Goal: Information Seeking & Learning: Learn about a topic

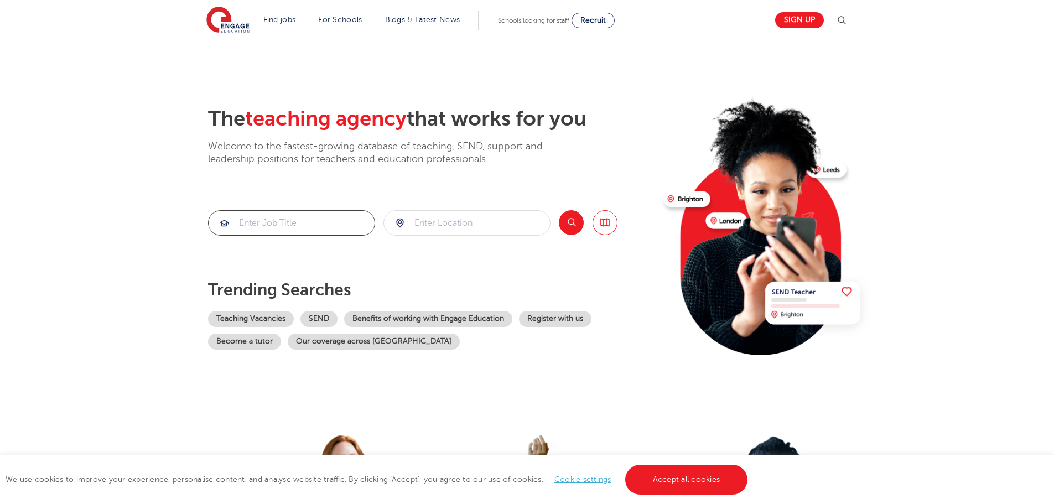
click at [280, 221] on input "search" at bounding box center [292, 223] width 166 height 24
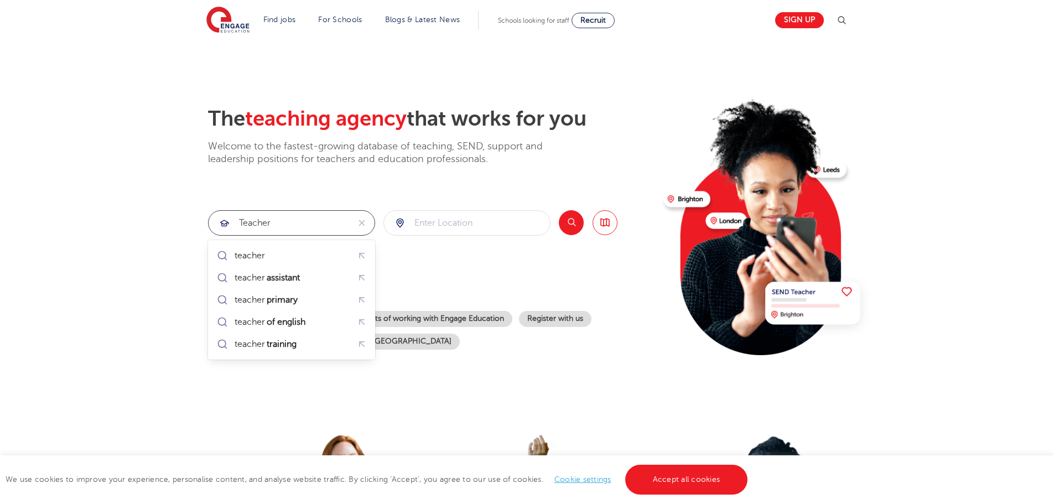
type input "teacher"
click at [438, 221] on input "search" at bounding box center [467, 223] width 166 height 24
type input "Essex"
click at [574, 220] on button "Search" at bounding box center [571, 222] width 25 height 25
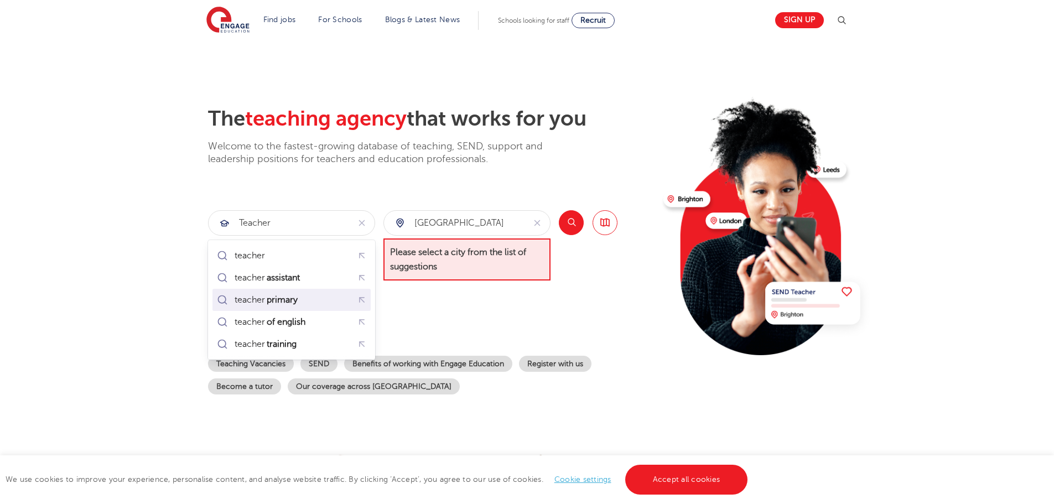
click at [285, 300] on mark "primary" at bounding box center [282, 299] width 34 height 13
type input "teacher primary"
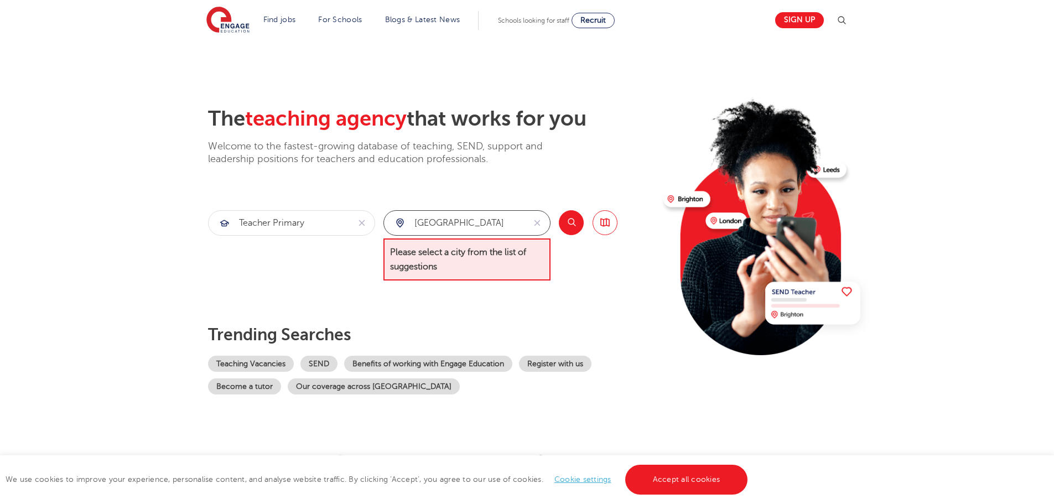
click at [454, 223] on input "Essex" at bounding box center [454, 223] width 140 height 24
type input "E"
type input "Romford"
click at [475, 265] on span "Please select a city from the list of suggestions" at bounding box center [466, 259] width 167 height 43
click at [573, 223] on button "Search" at bounding box center [571, 222] width 25 height 25
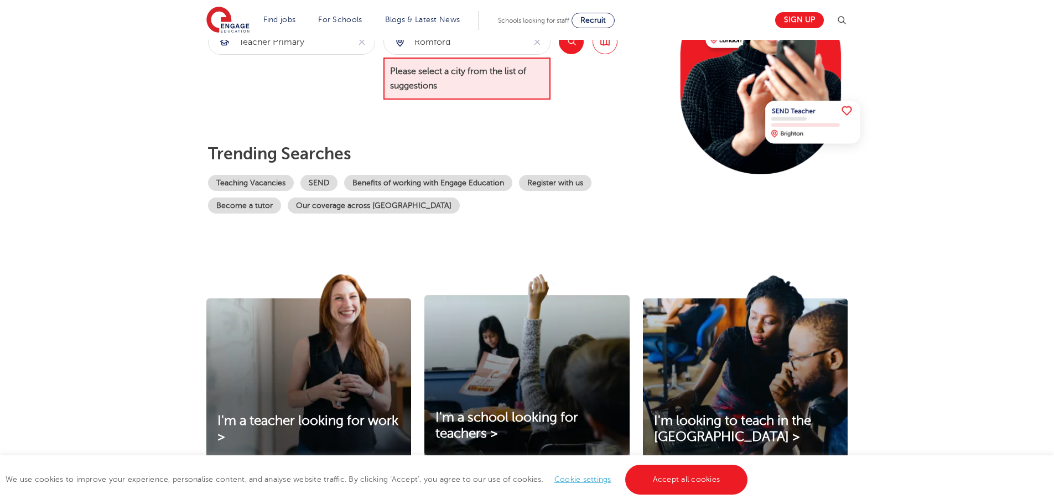
scroll to position [111, 0]
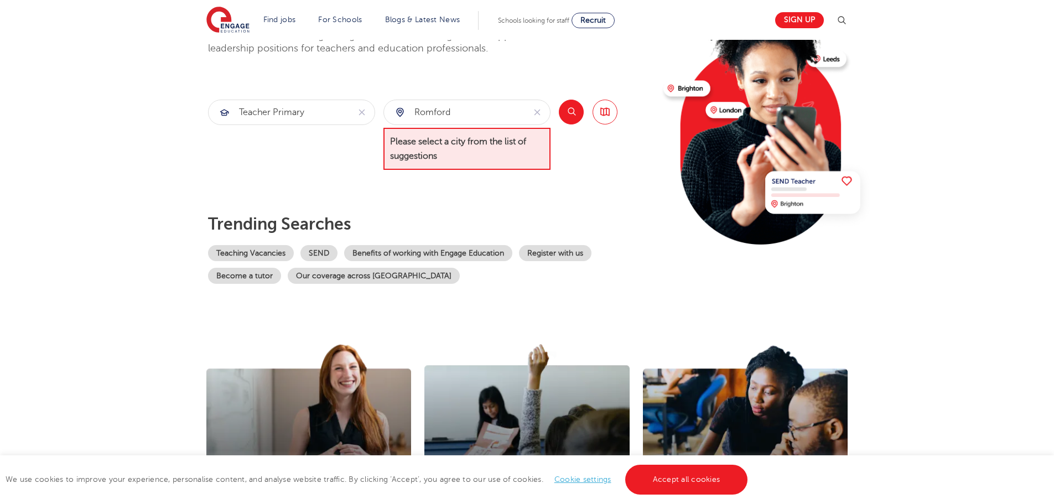
click at [567, 108] on button "Search" at bounding box center [571, 112] width 25 height 25
click at [673, 473] on link "Accept all cookies" at bounding box center [686, 480] width 123 height 30
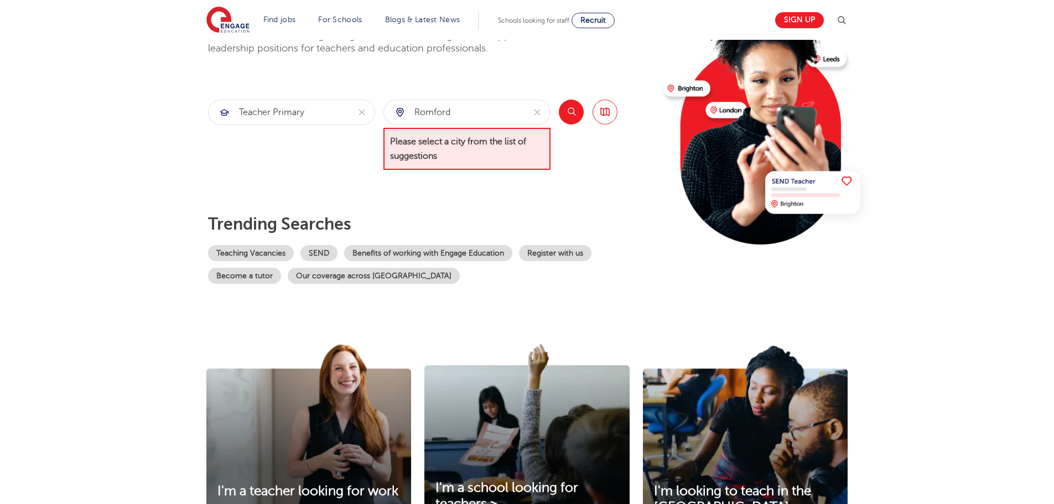
click at [569, 113] on button "Search" at bounding box center [571, 112] width 25 height 25
click at [448, 155] on span "Please select a city from the list of suggestions" at bounding box center [466, 149] width 167 height 43
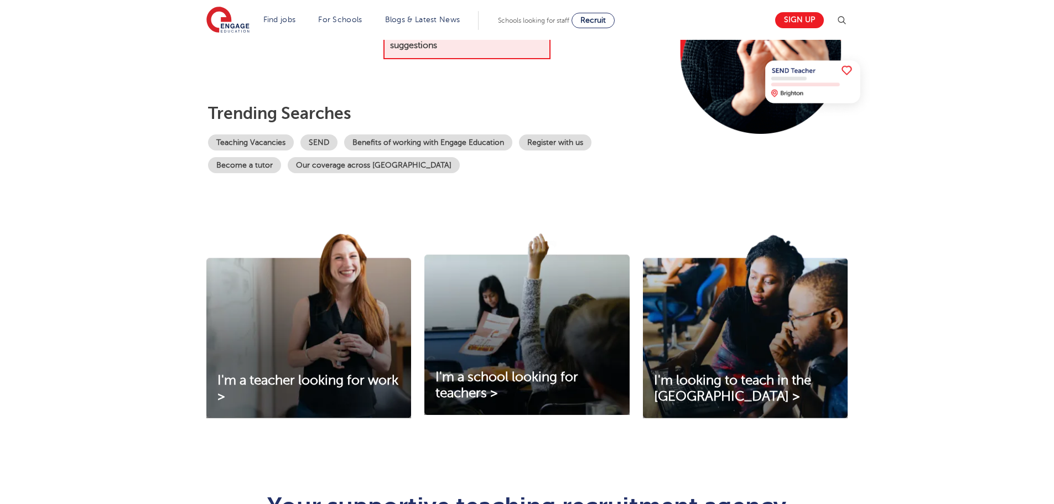
scroll to position [55, 0]
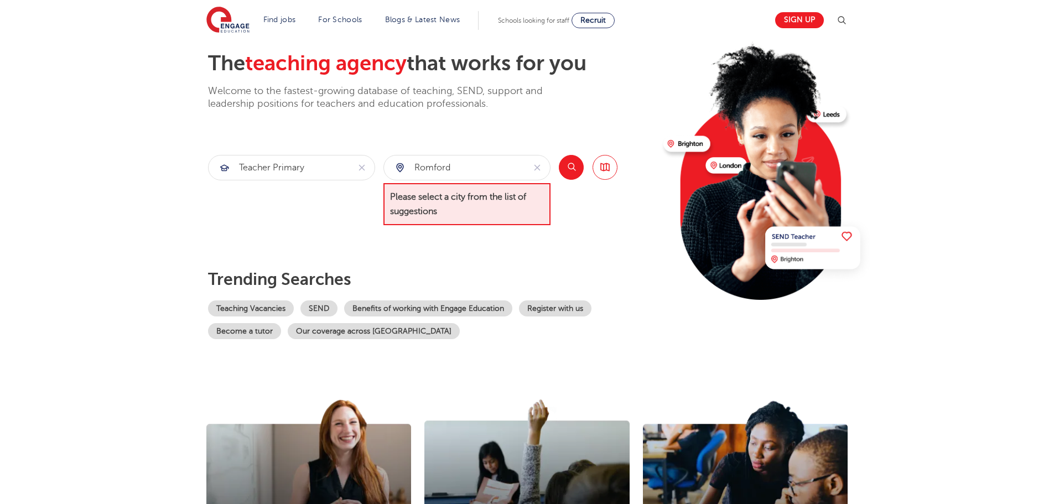
click at [473, 211] on span "Please select a city from the list of suggestions" at bounding box center [466, 204] width 167 height 43
click at [847, 253] on img at bounding box center [766, 166] width 213 height 268
click at [483, 202] on span "Please select a city from the list of suggestions" at bounding box center [466, 204] width 167 height 43
click at [460, 169] on input "Romford" at bounding box center [454, 167] width 140 height 24
click at [396, 166] on div "Romford" at bounding box center [454, 167] width 140 height 24
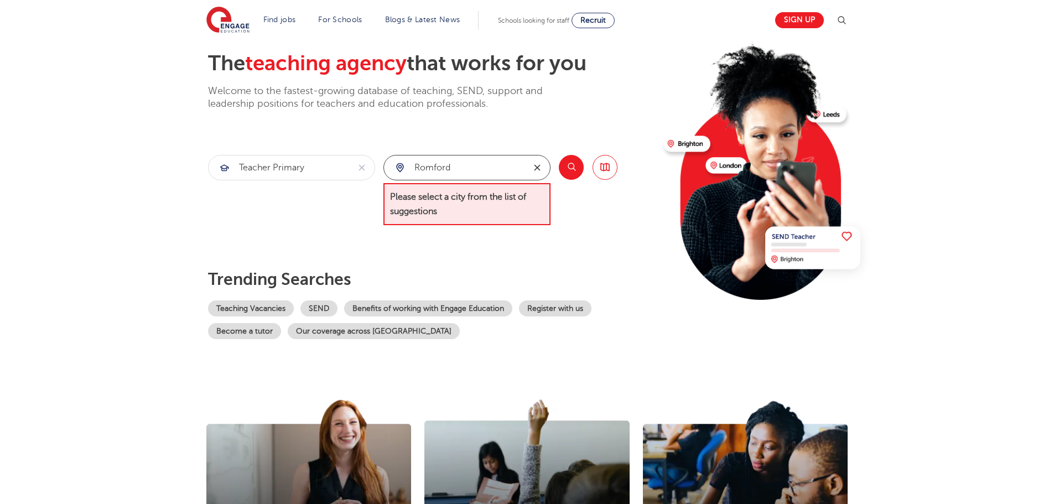
click at [537, 170] on icon "reset" at bounding box center [537, 168] width 11 height 10
click at [514, 205] on span "Please select a city from the list of suggestions" at bounding box center [466, 204] width 167 height 43
click at [576, 165] on button "Search" at bounding box center [571, 167] width 25 height 25
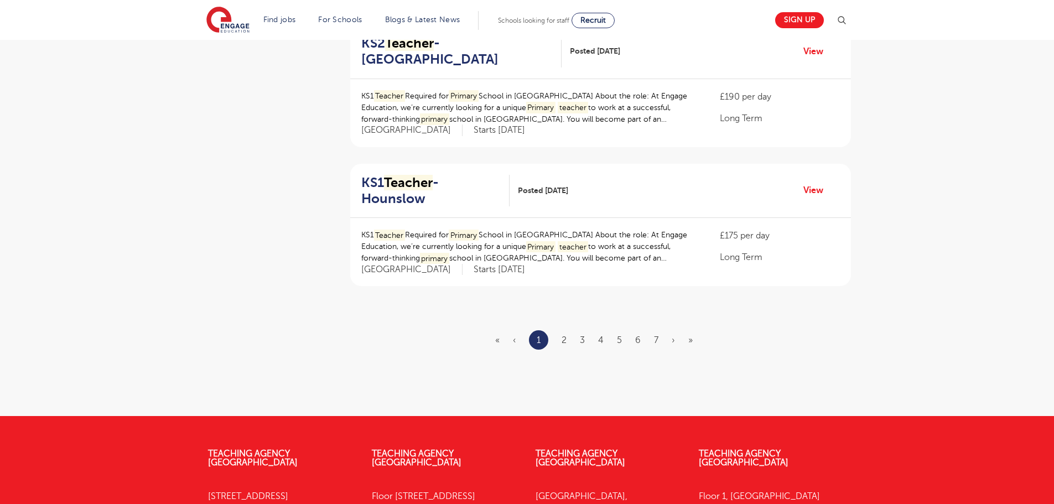
scroll to position [1272, 0]
click at [564, 335] on link "2" at bounding box center [563, 340] width 5 height 10
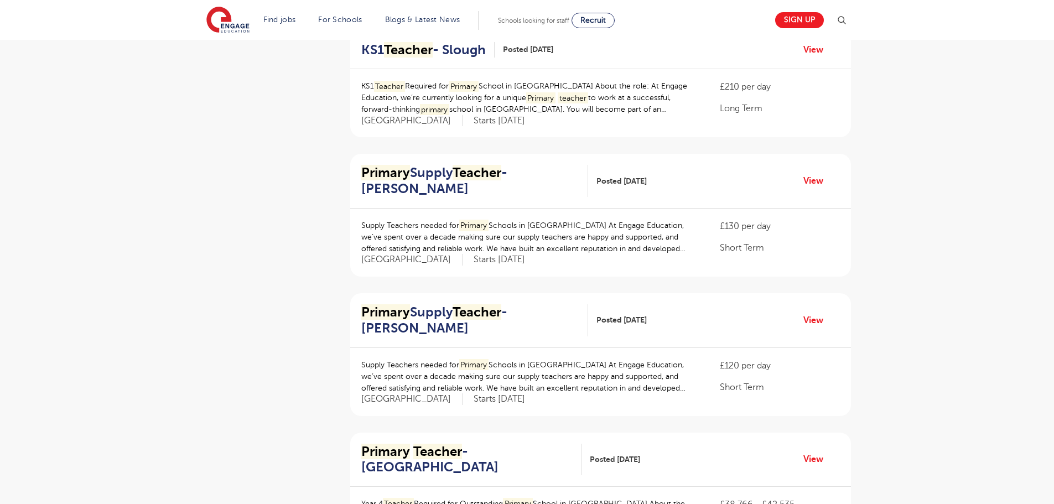
scroll to position [277, 0]
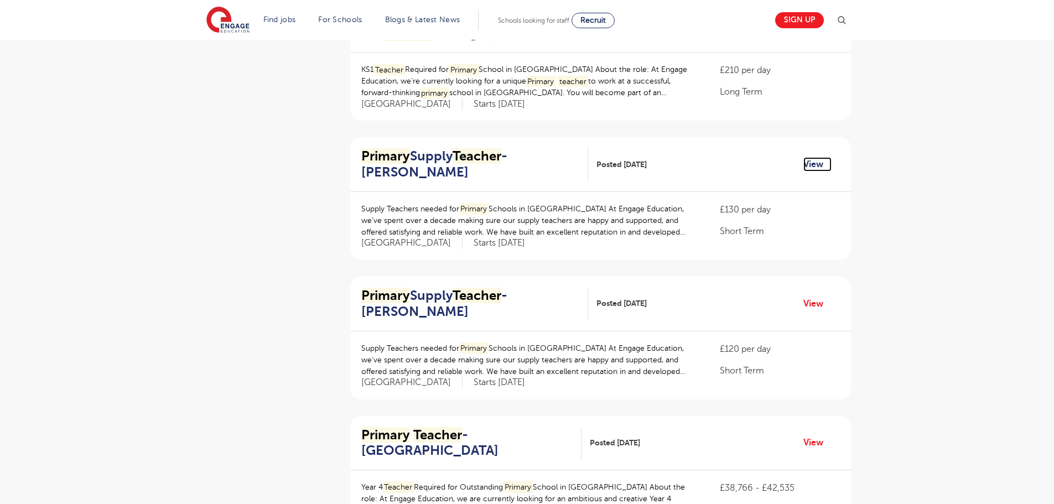
click at [809, 165] on link "View" at bounding box center [817, 164] width 28 height 14
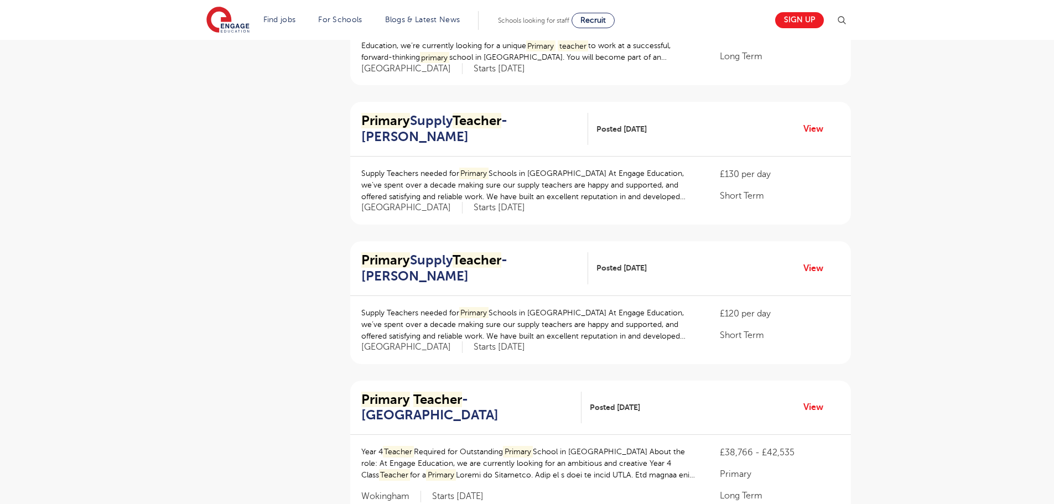
scroll to position [332, 0]
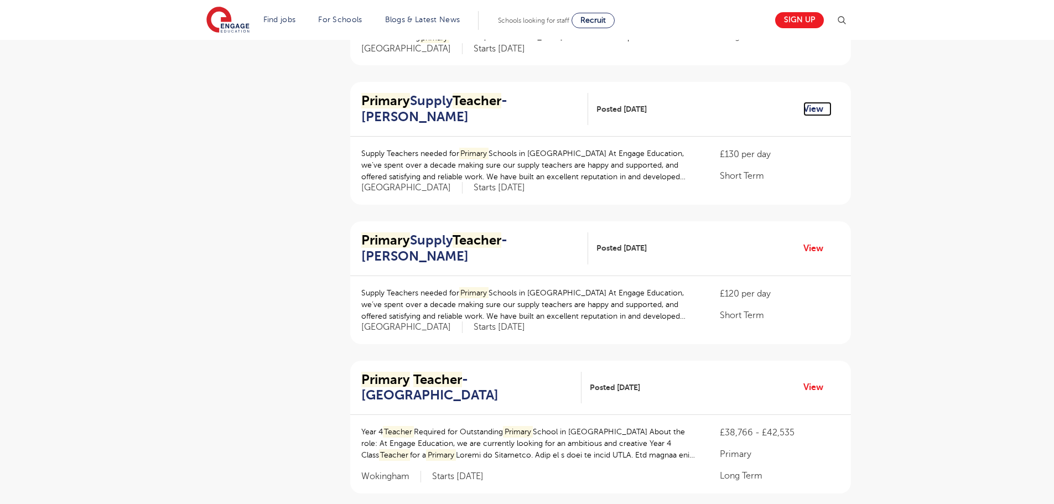
click at [812, 108] on link "View" at bounding box center [817, 109] width 28 height 14
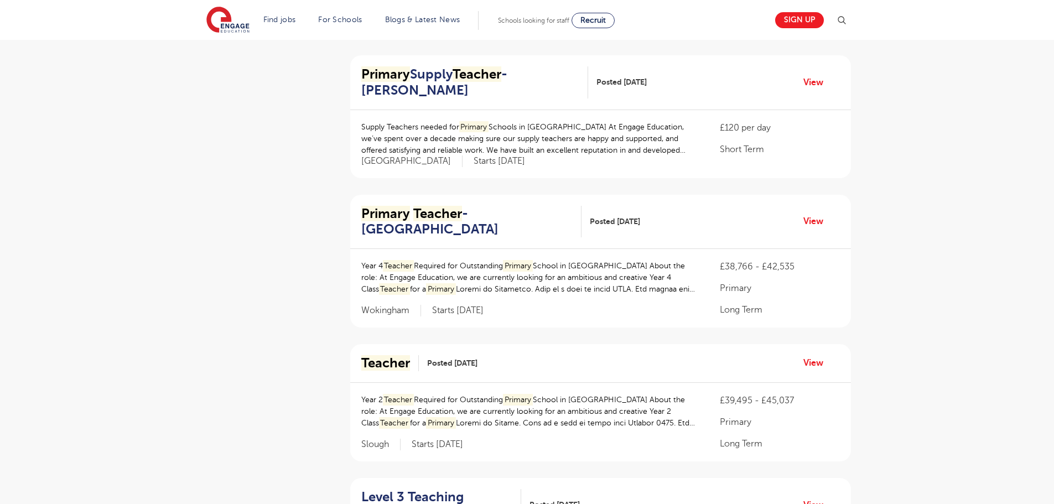
scroll to position [608, 0]
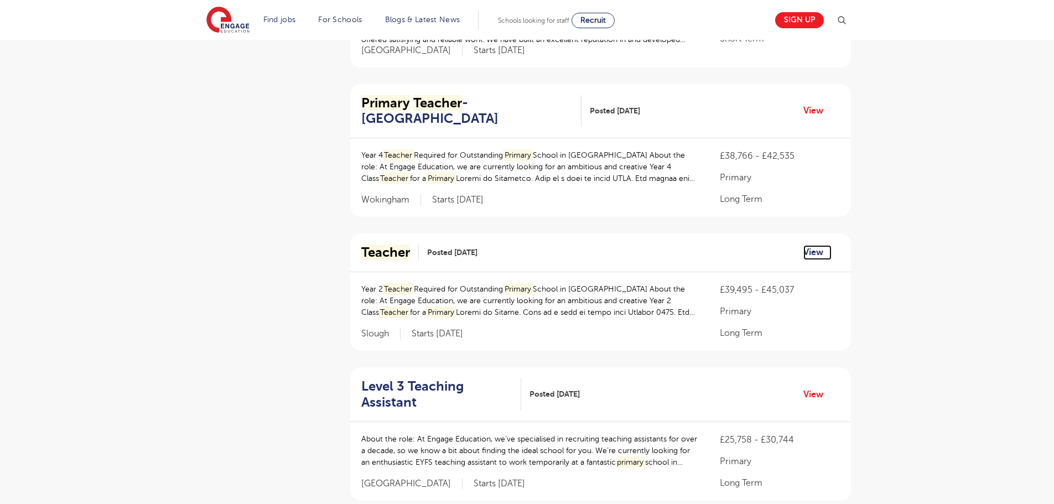
click at [817, 252] on link "View" at bounding box center [817, 252] width 28 height 14
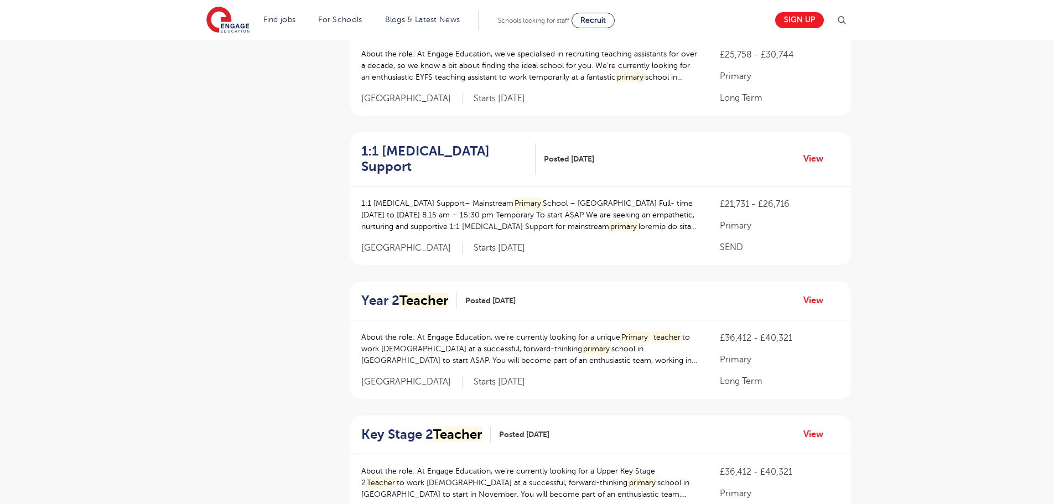
scroll to position [1106, 0]
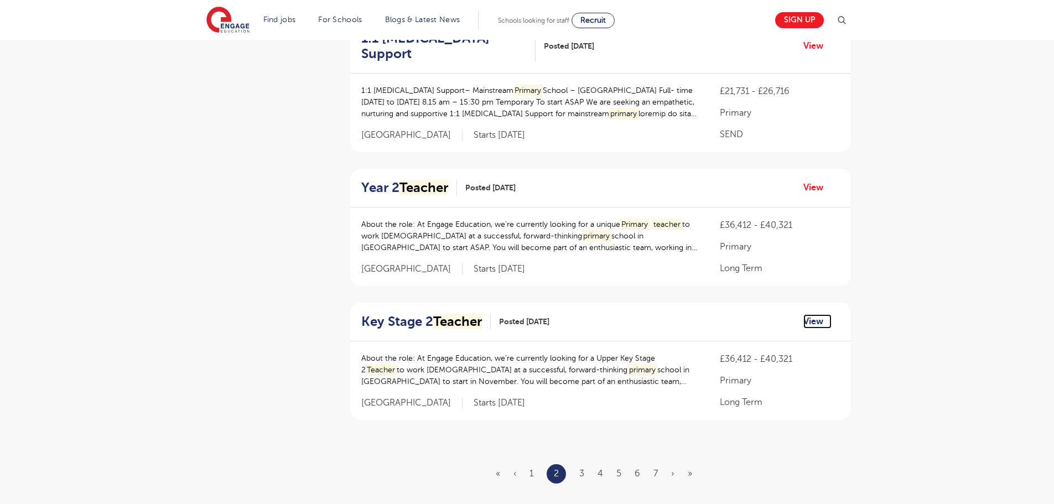
click at [809, 314] on link "View" at bounding box center [817, 321] width 28 height 14
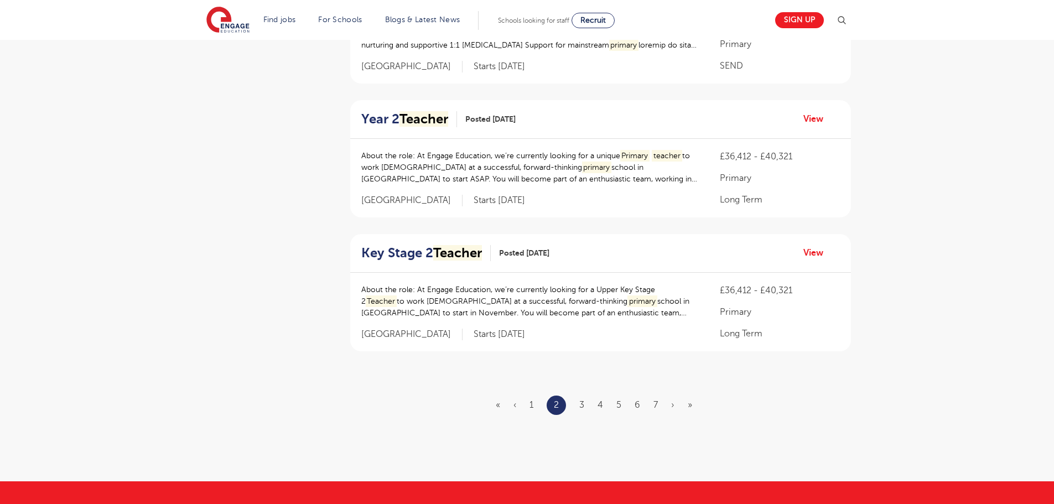
scroll to position [1272, 0]
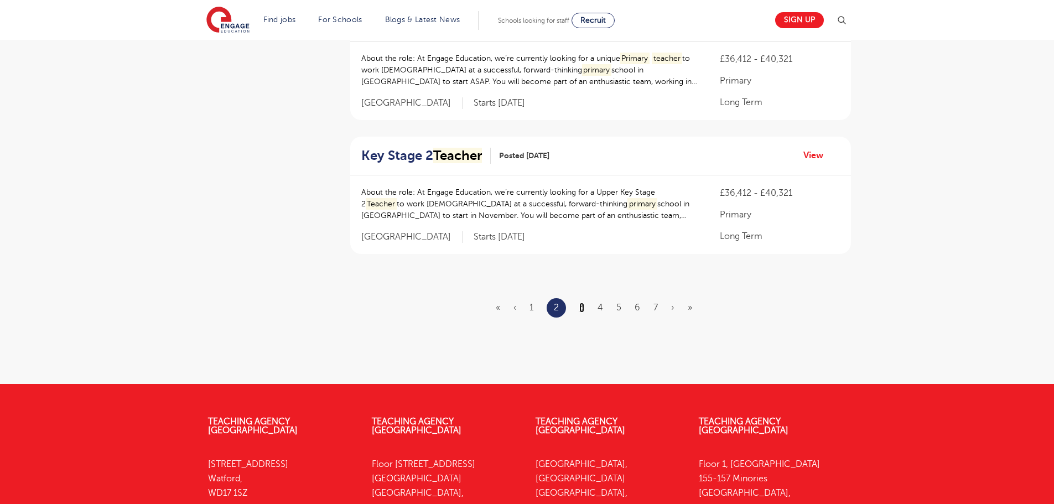
click at [582, 303] on link "3" at bounding box center [581, 308] width 5 height 10
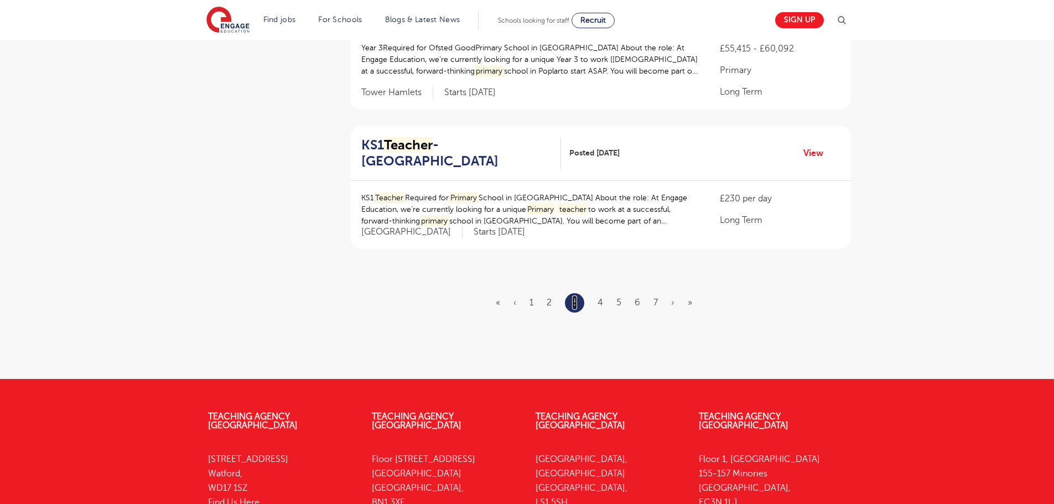
scroll to position [0, 0]
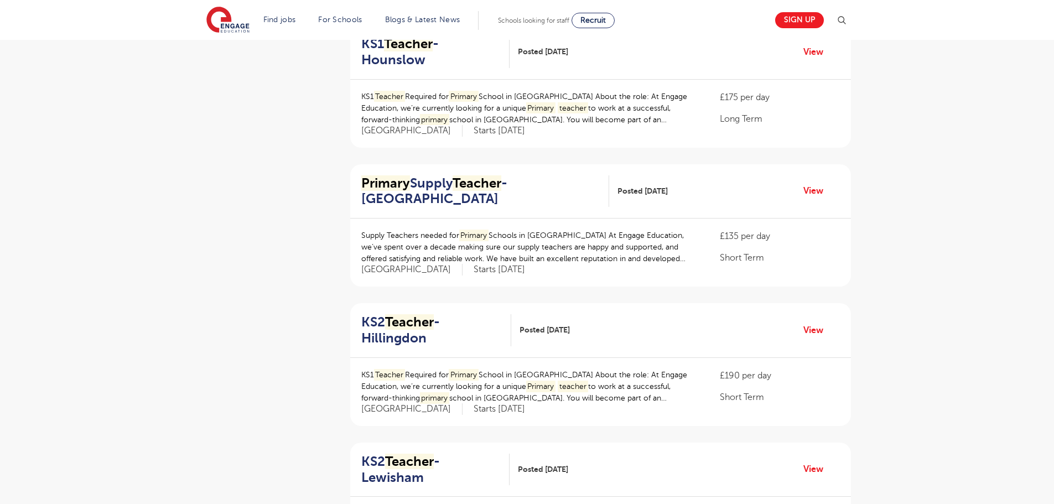
scroll to position [553, 0]
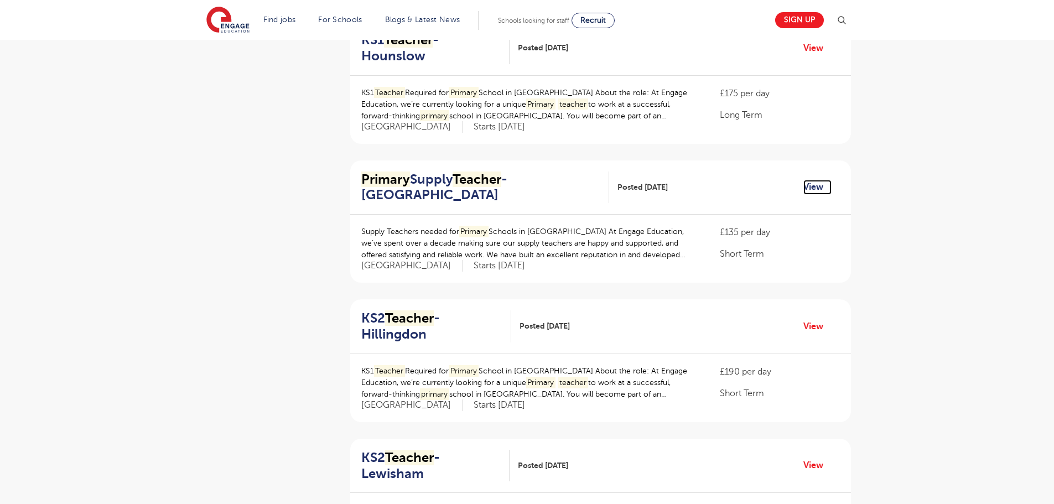
click at [816, 180] on link "View" at bounding box center [817, 187] width 28 height 14
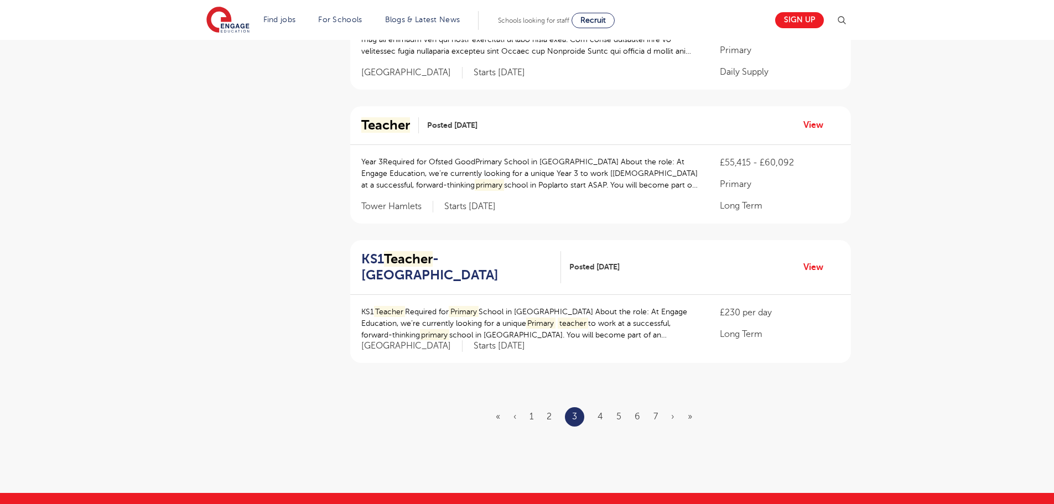
scroll to position [1217, 0]
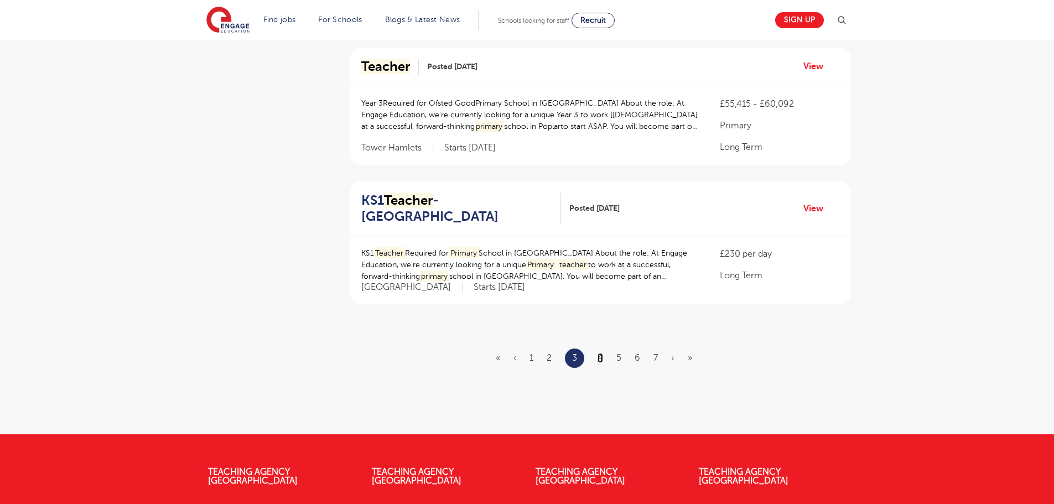
click at [600, 353] on link "4" at bounding box center [600, 358] width 6 height 10
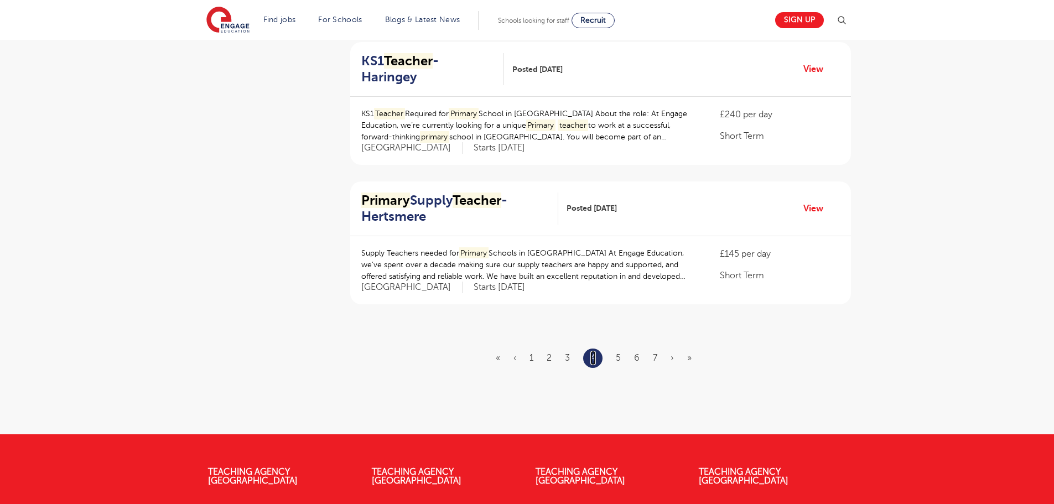
scroll to position [0, 0]
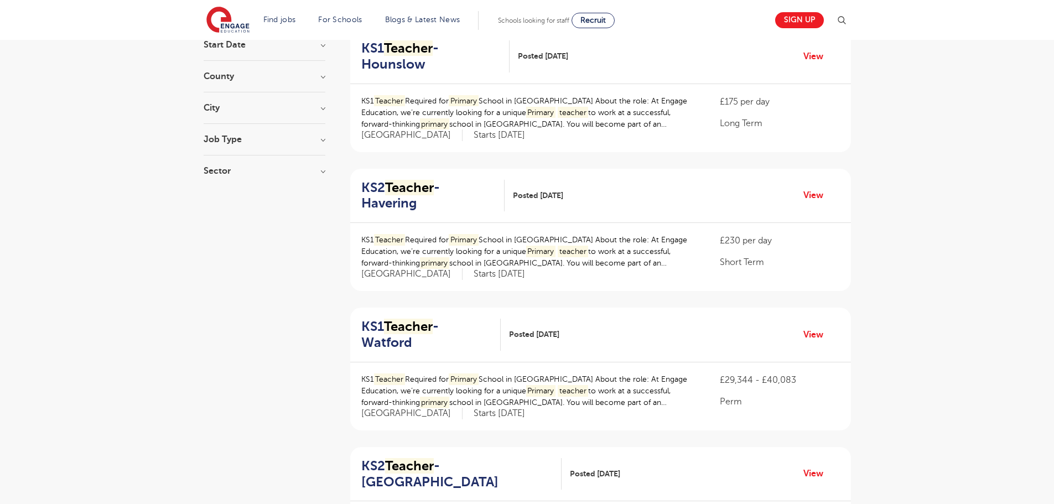
scroll to position [221, 0]
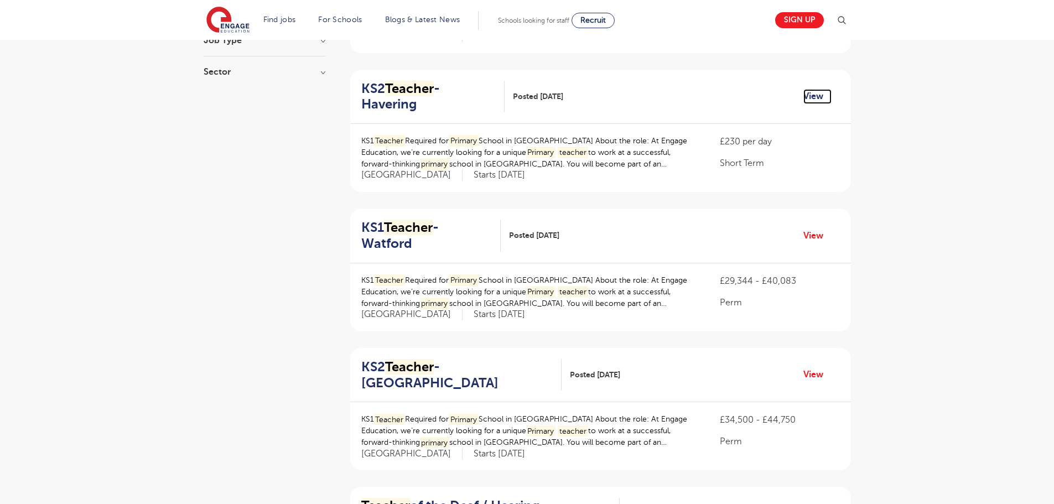
click at [813, 89] on link "View" at bounding box center [817, 96] width 28 height 14
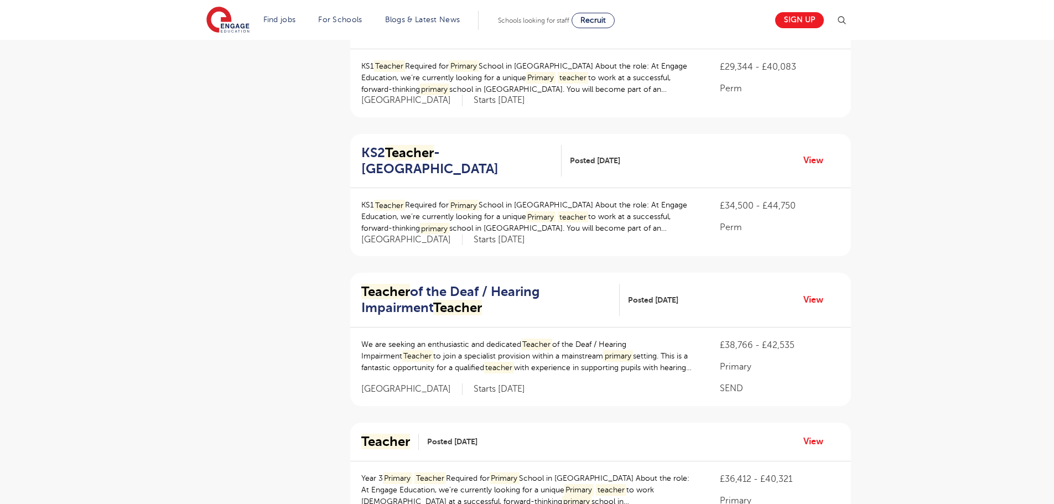
scroll to position [443, 0]
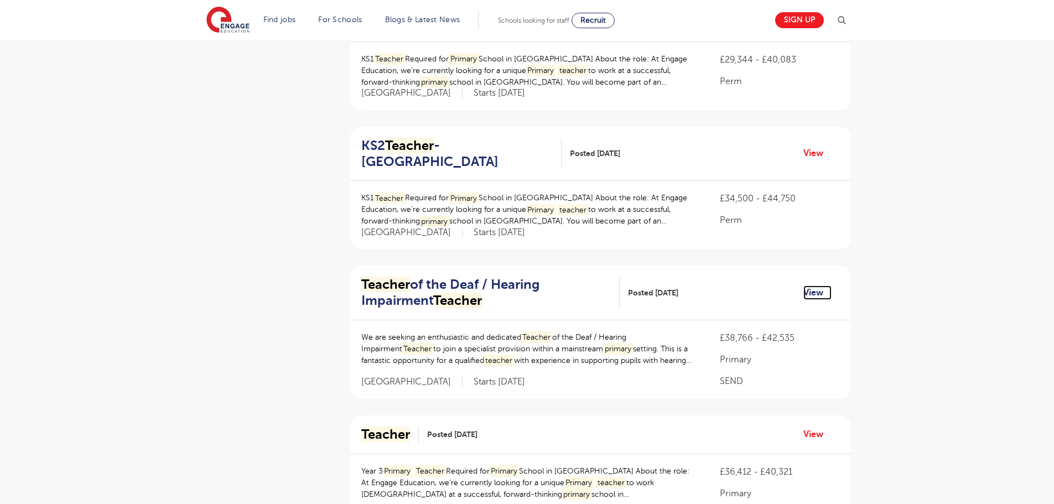
click at [815, 285] on link "View" at bounding box center [817, 292] width 28 height 14
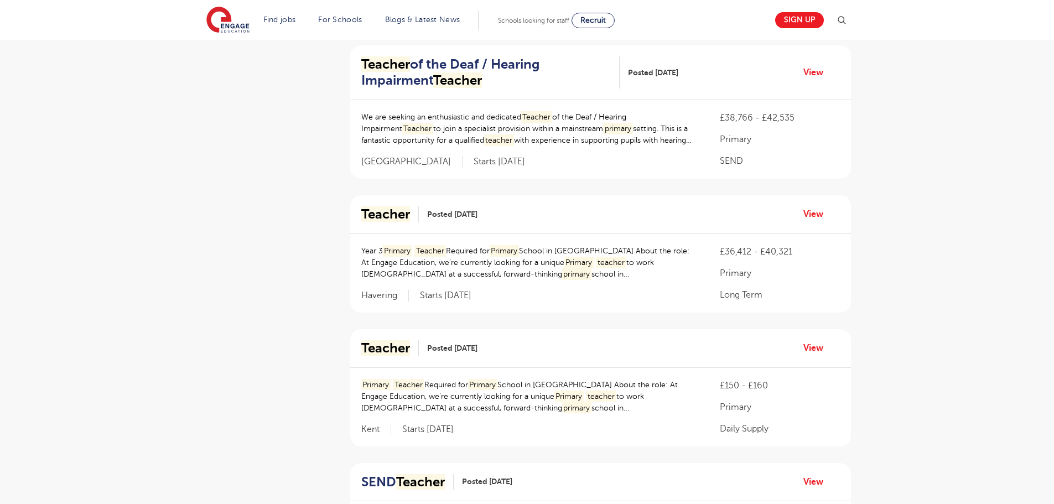
scroll to position [664, 0]
click at [815, 206] on link "View" at bounding box center [817, 213] width 28 height 14
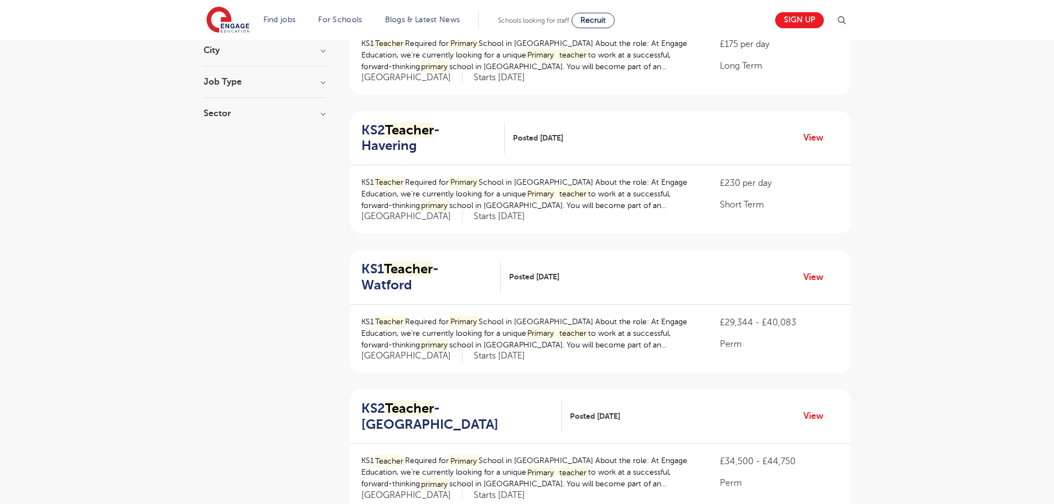
scroll to position [166, 0]
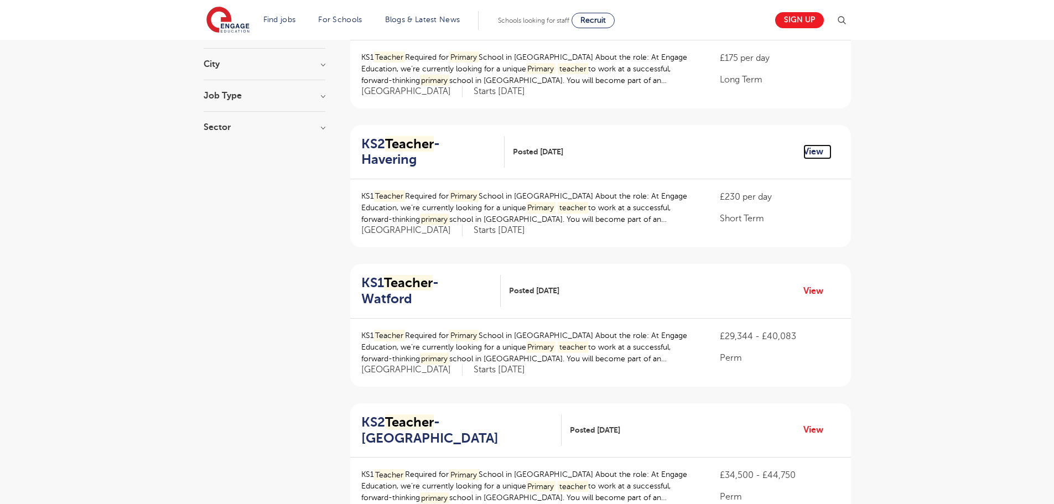
click at [819, 144] on link "View" at bounding box center [817, 151] width 28 height 14
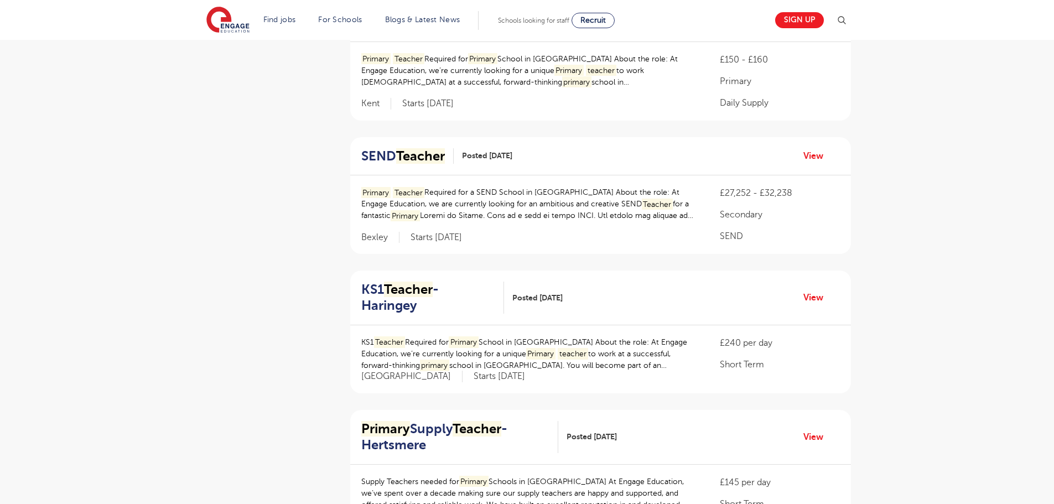
scroll to position [1051, 0]
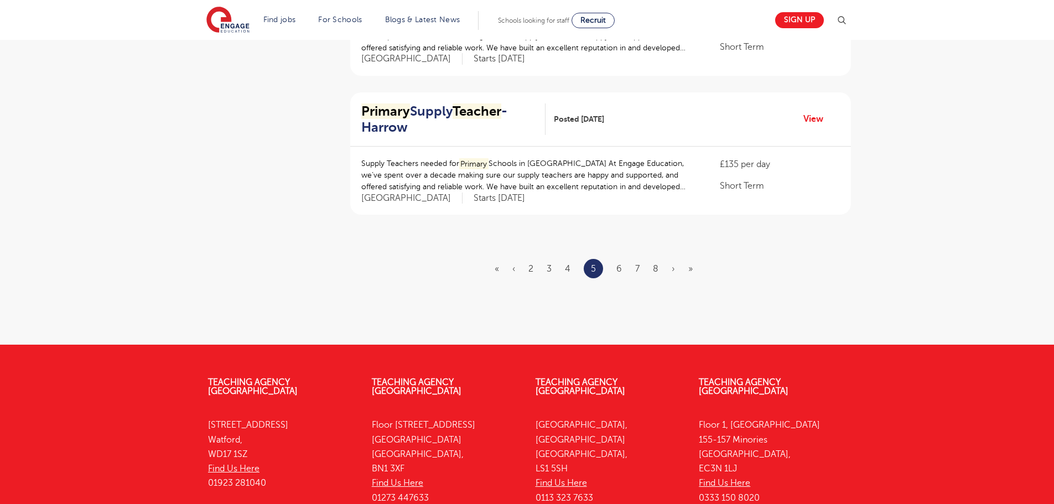
scroll to position [1328, 0]
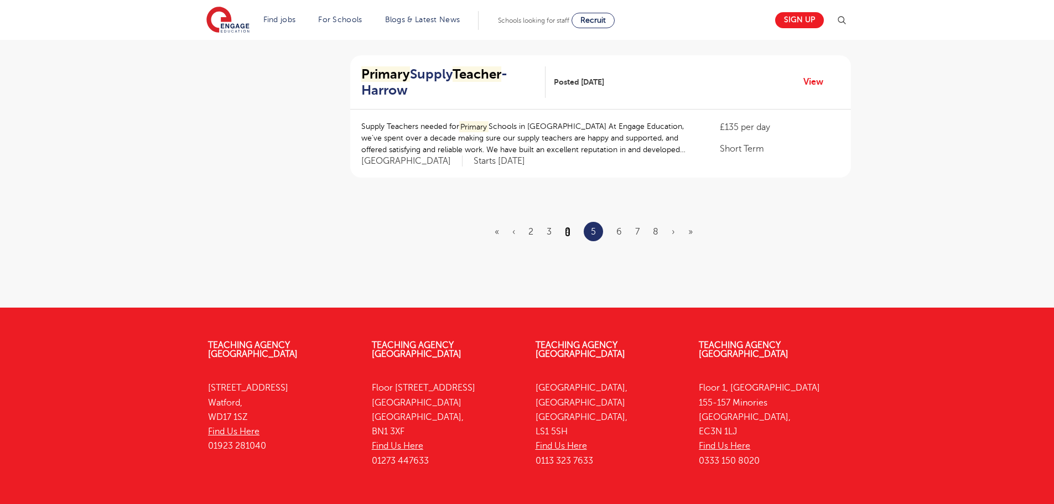
click at [567, 227] on link "4" at bounding box center [568, 232] width 6 height 10
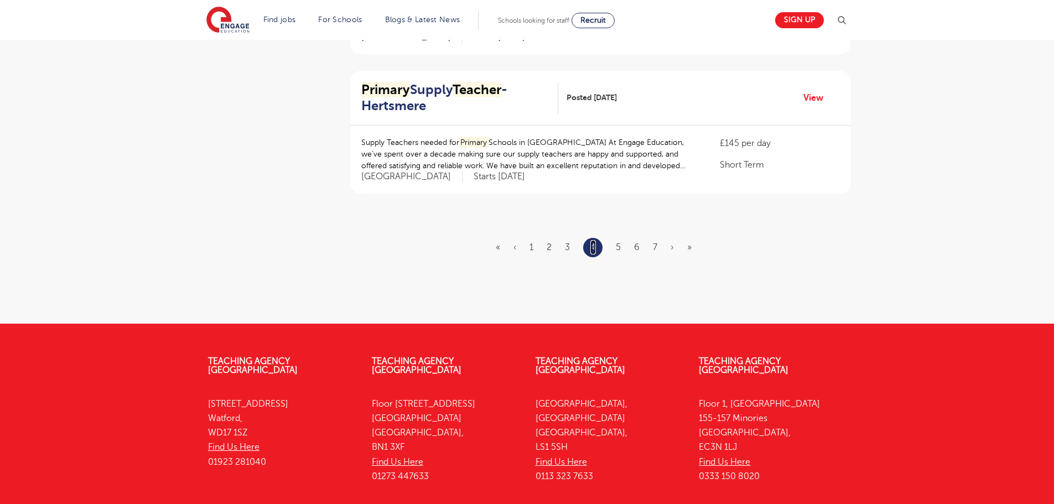
scroll to position [0, 0]
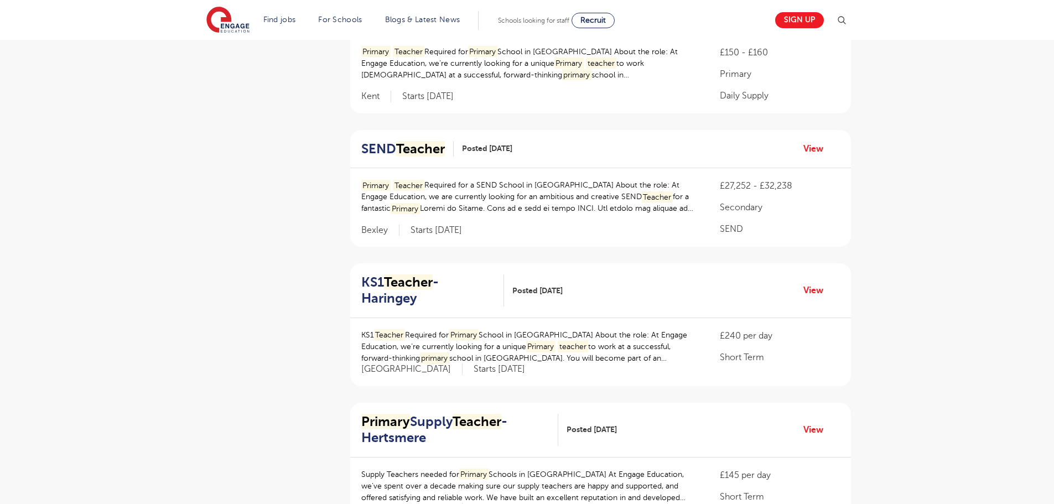
scroll to position [1217, 0]
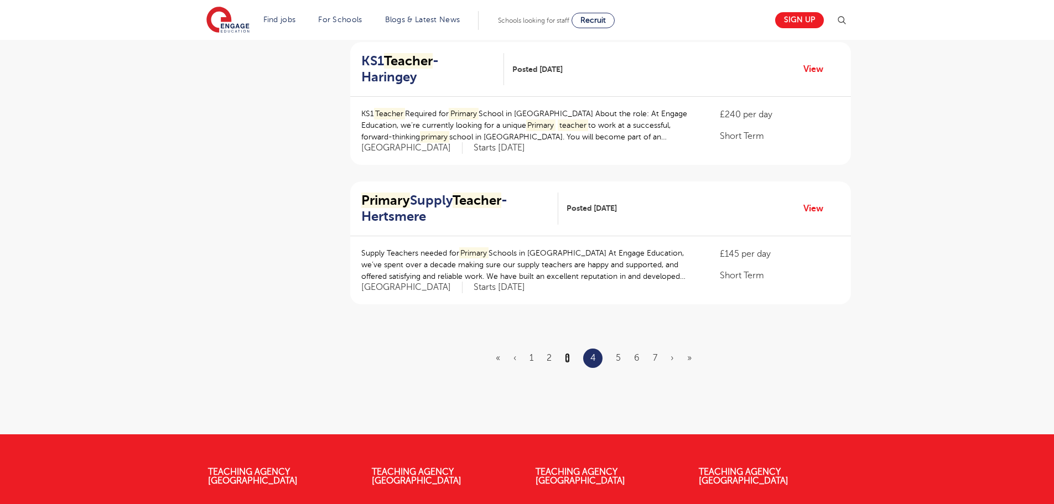
click at [568, 353] on link "3" at bounding box center [567, 358] width 5 height 10
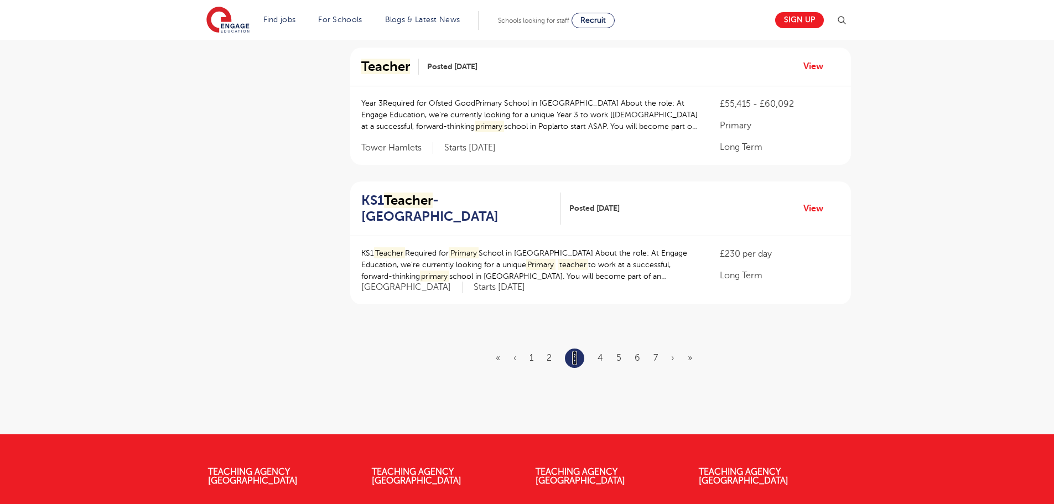
scroll to position [0, 0]
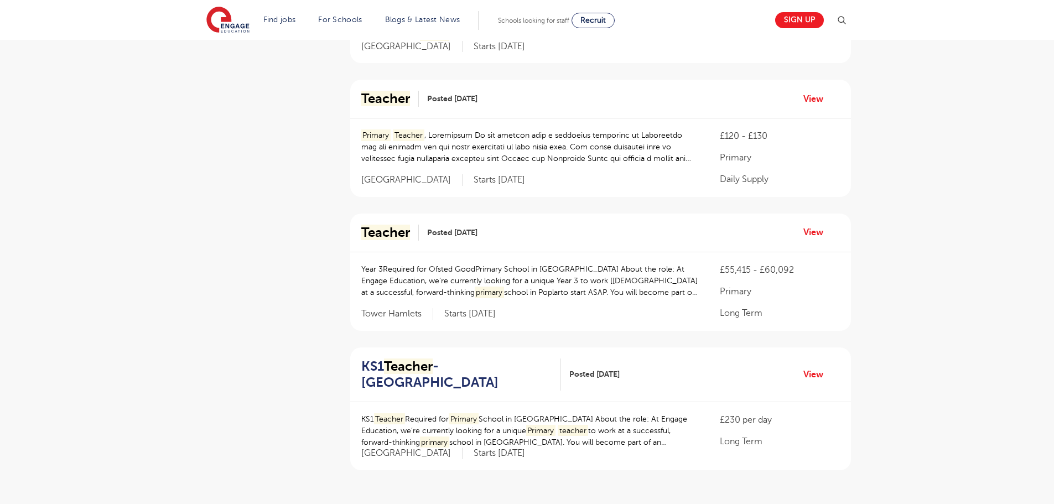
scroll to position [1272, 0]
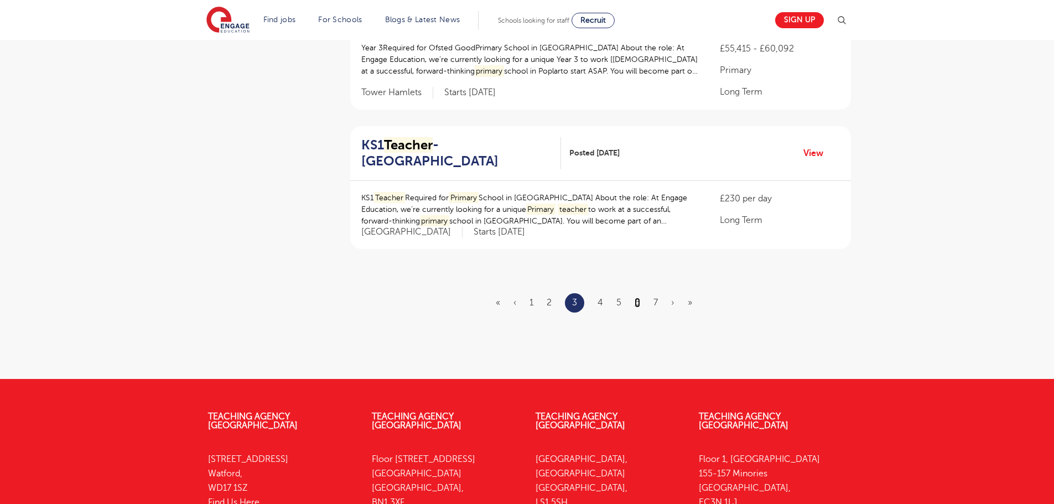
click at [635, 298] on link "6" at bounding box center [637, 303] width 6 height 10
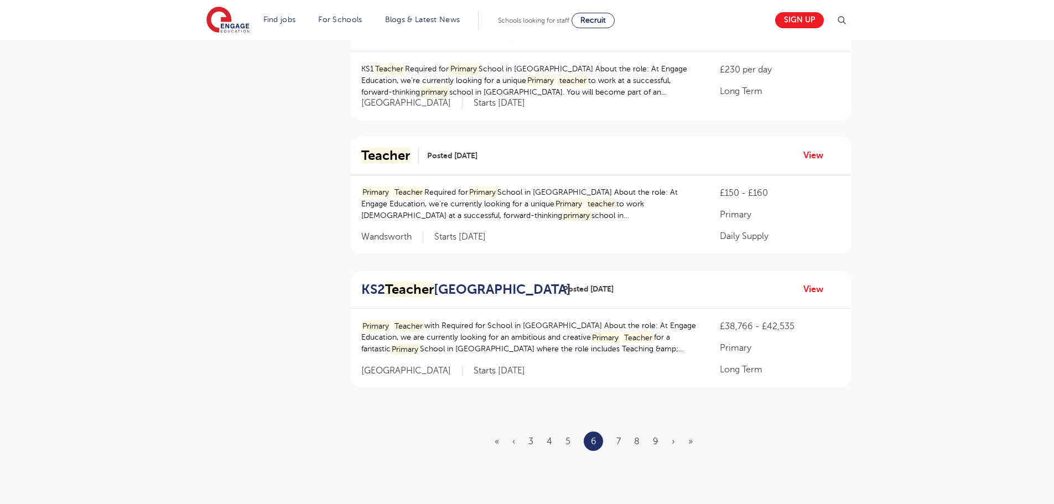
scroll to position [1162, 0]
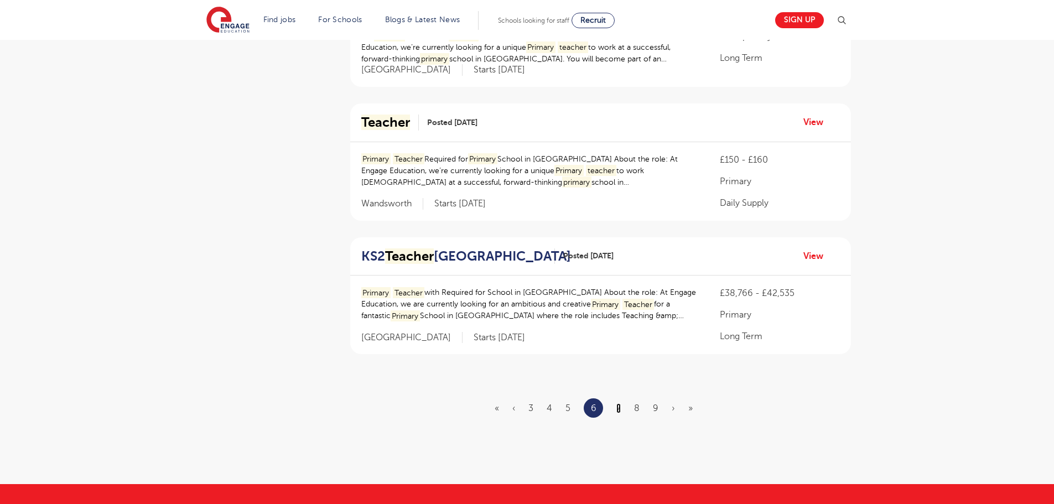
click at [620, 403] on link "7" at bounding box center [618, 408] width 4 height 10
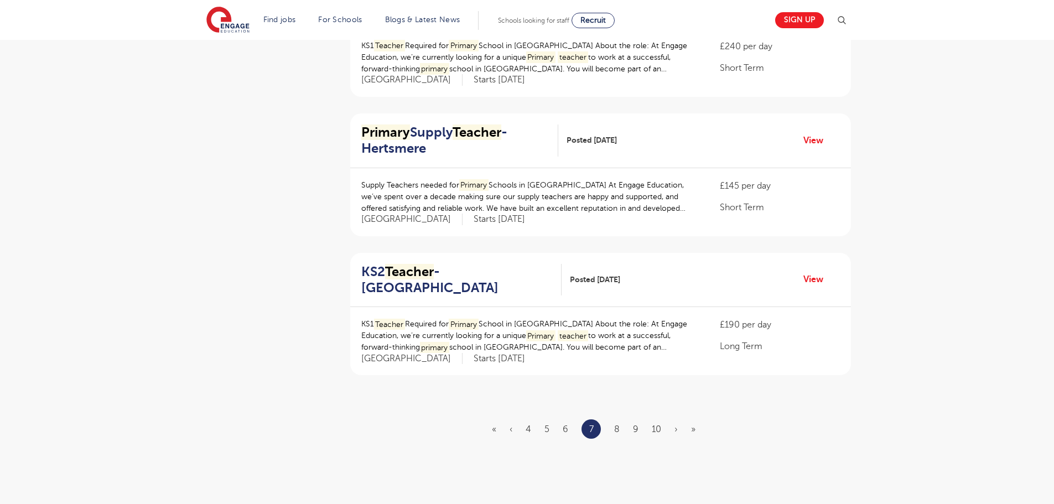
scroll to position [0, 0]
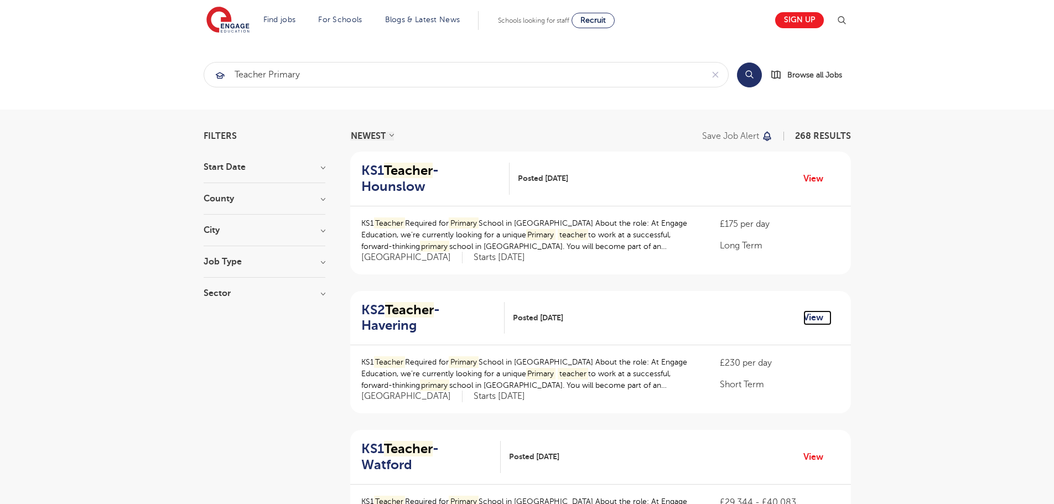
click at [811, 310] on link "View" at bounding box center [817, 317] width 28 height 14
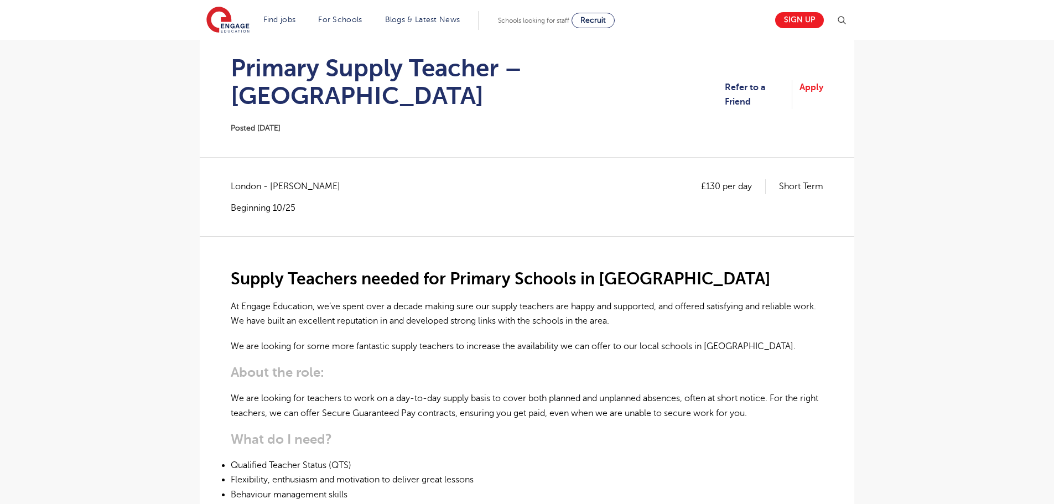
scroll to position [55, 0]
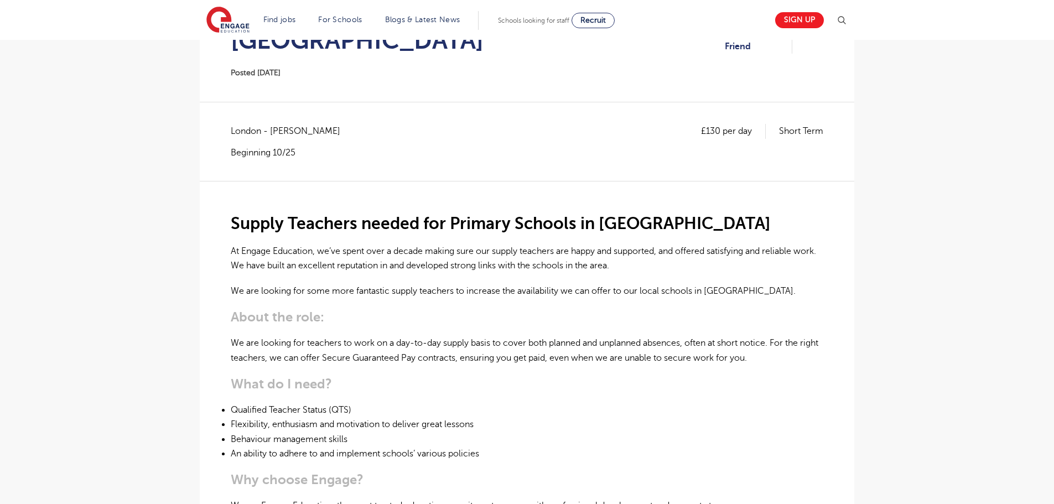
scroll to position [277, 0]
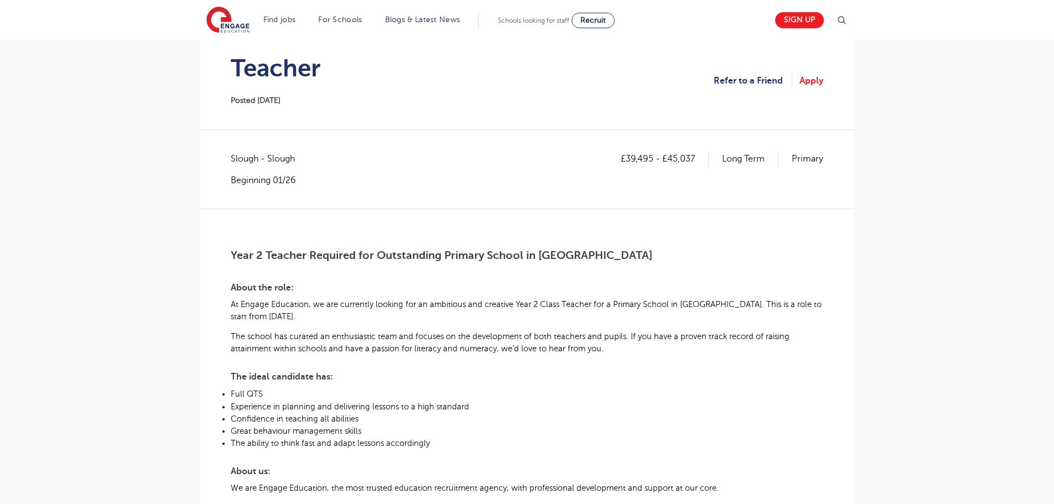
scroll to position [221, 0]
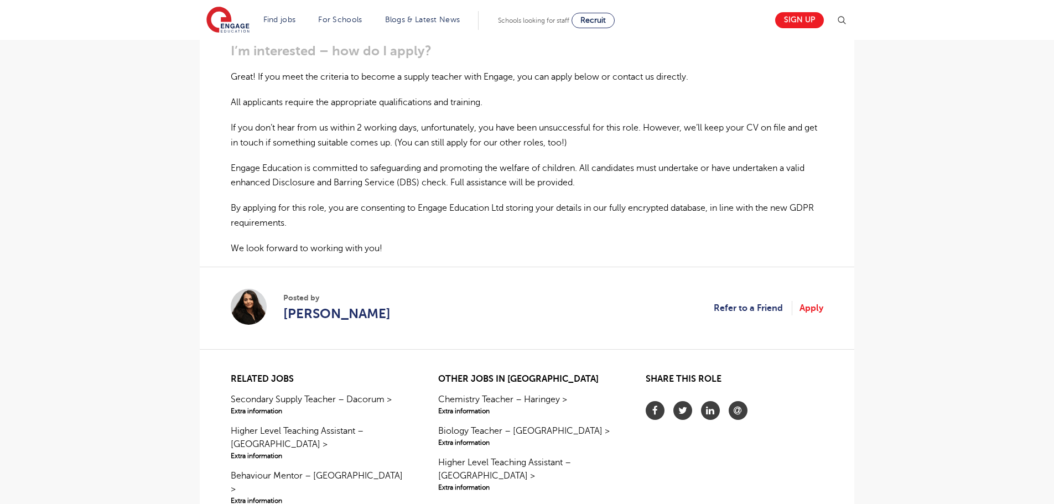
scroll to position [885, 0]
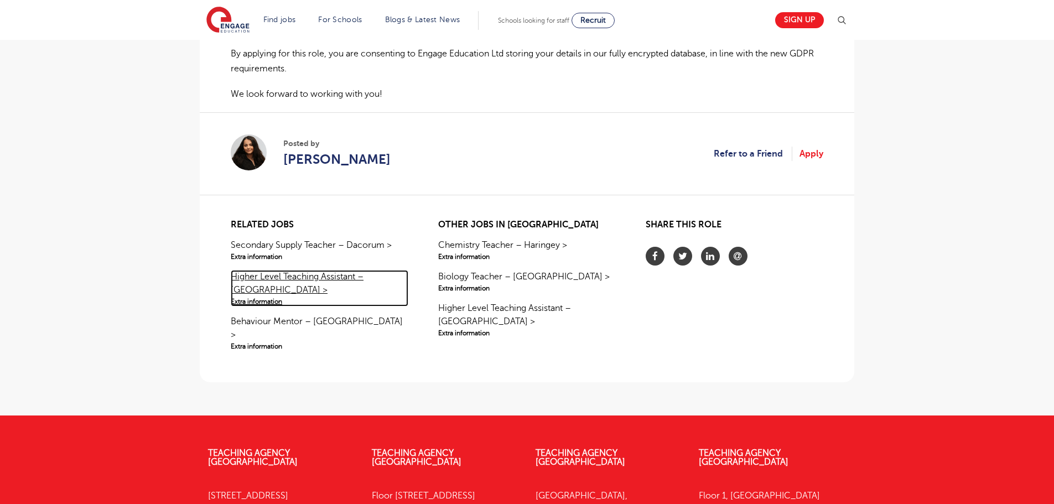
click at [267, 270] on link "Higher Level Teaching Assistant – [GEOGRAPHIC_DATA] > Extra information" at bounding box center [320, 288] width 178 height 37
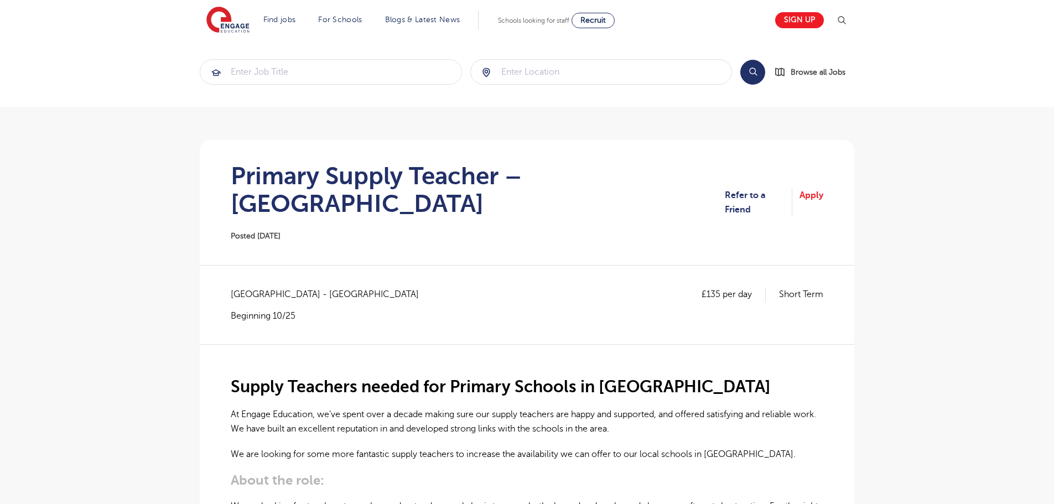
scroll to position [0, 0]
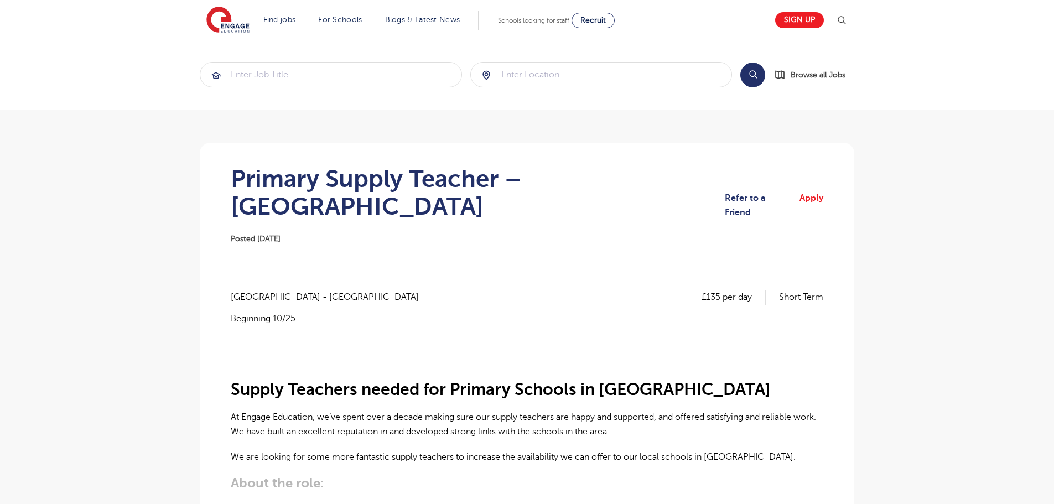
click at [711, 290] on p "£135 per day" at bounding box center [733, 297] width 64 height 14
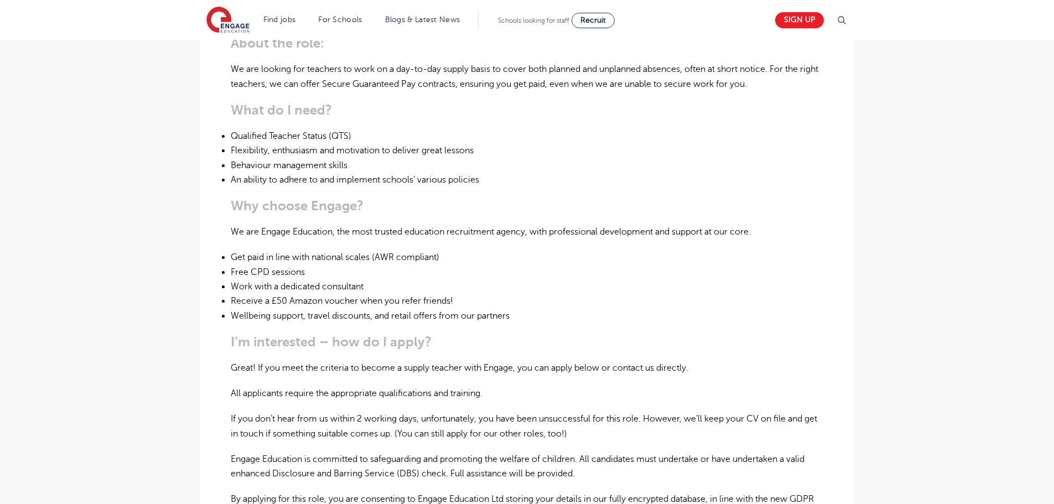
scroll to position [443, 0]
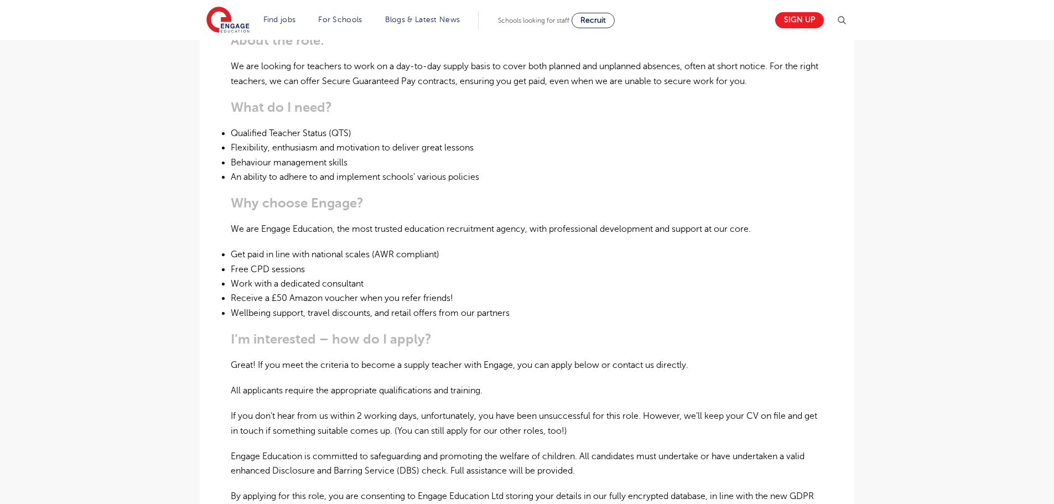
click at [266, 126] on li "Qualified Teacher Status (QTS)" at bounding box center [527, 133] width 592 height 14
click at [309, 126] on li "Qualified Teacher Status (QTS)" at bounding box center [527, 133] width 592 height 14
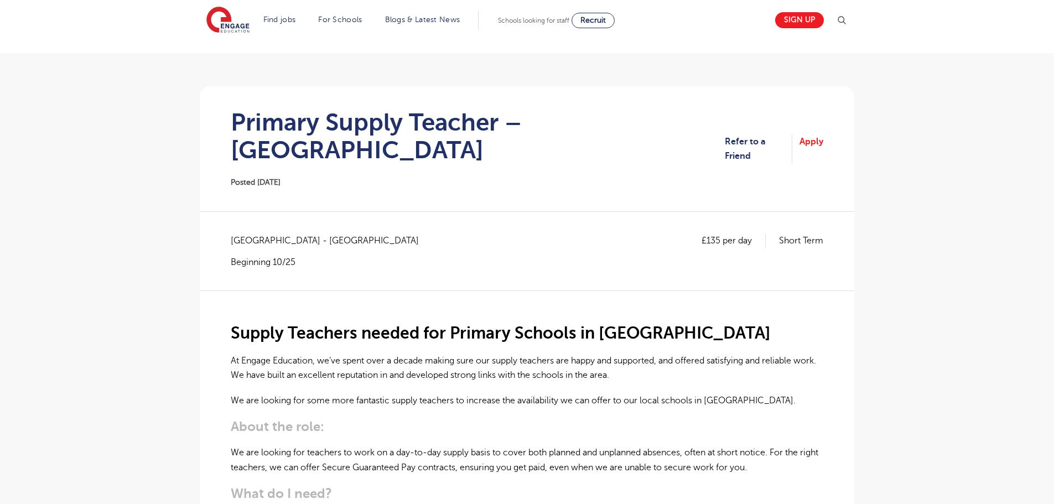
scroll to position [0, 0]
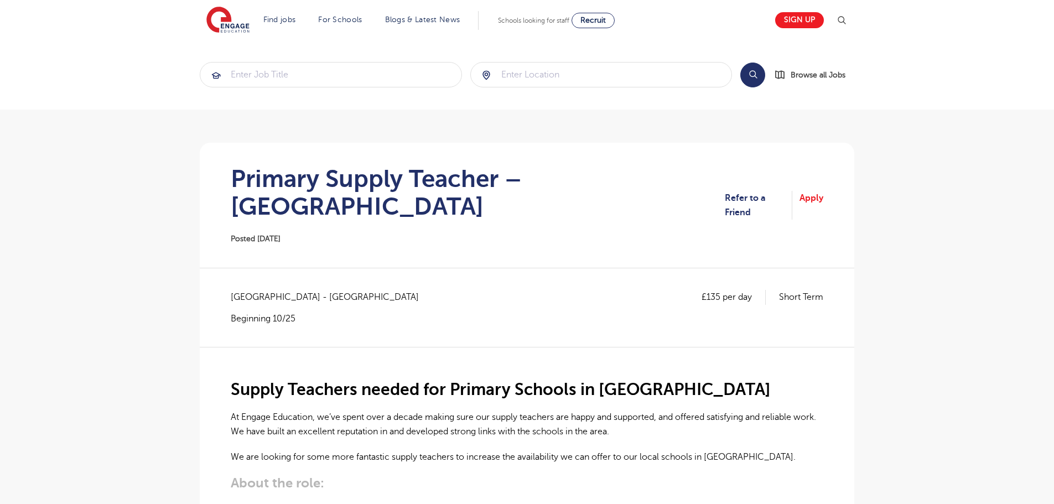
click at [719, 290] on p "£135 per day" at bounding box center [733, 297] width 64 height 14
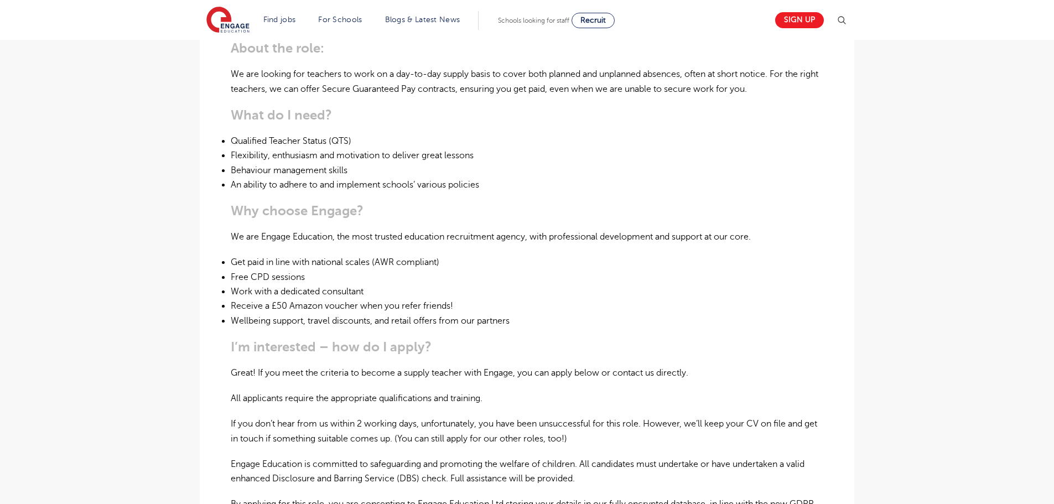
scroll to position [553, 0]
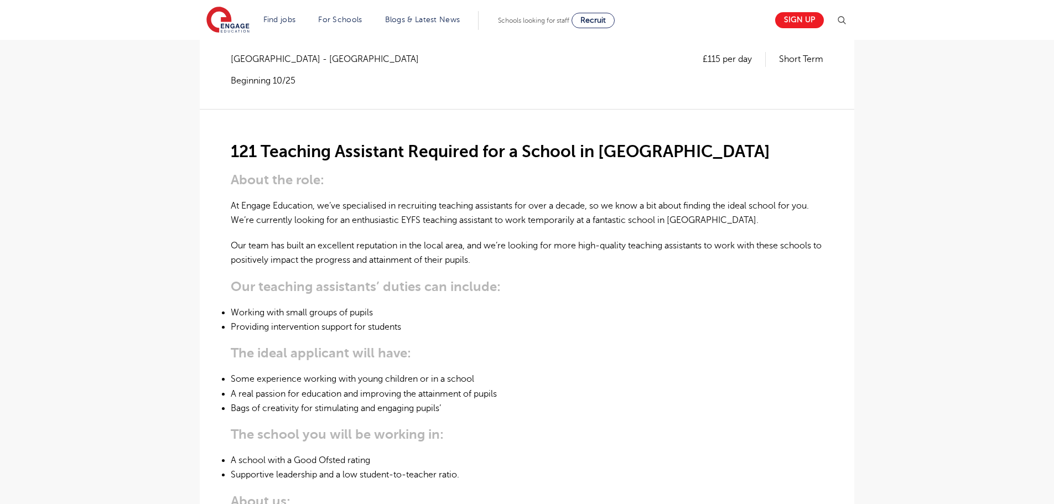
scroll to position [166, 0]
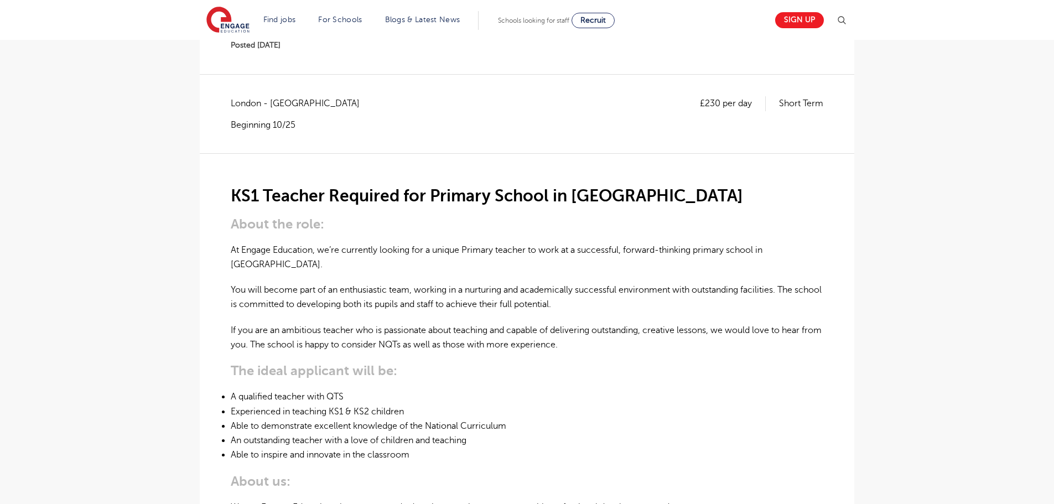
scroll to position [55, 0]
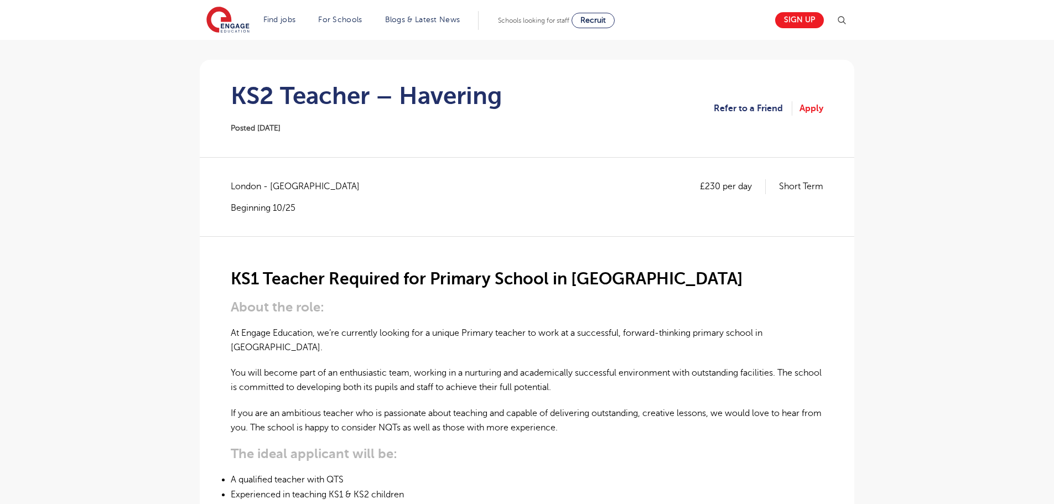
scroll to position [111, 0]
